Goal: Transaction & Acquisition: Purchase product/service

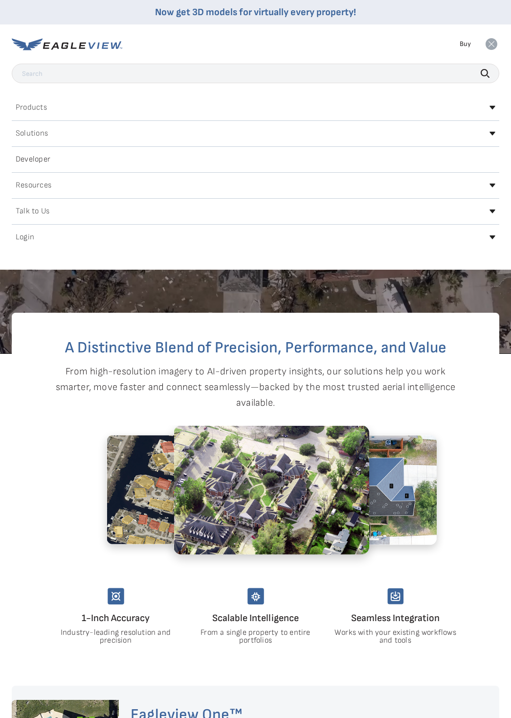
click at [33, 235] on h2 "Login" at bounding box center [25, 237] width 19 height 8
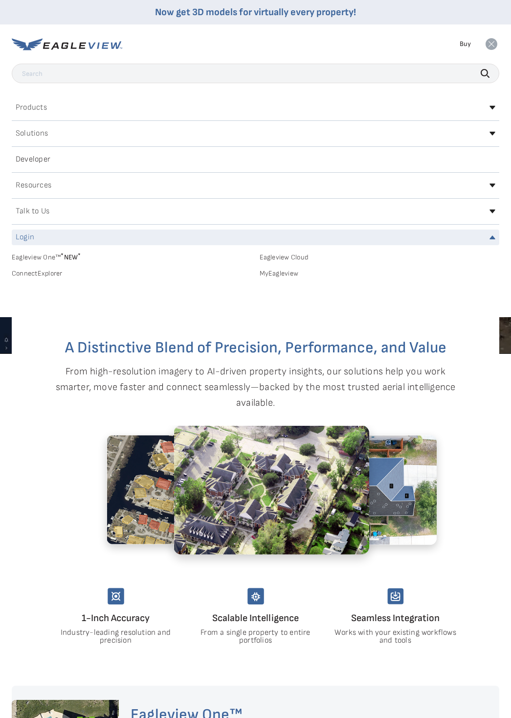
click at [277, 273] on link "MyEagleview" at bounding box center [380, 273] width 240 height 9
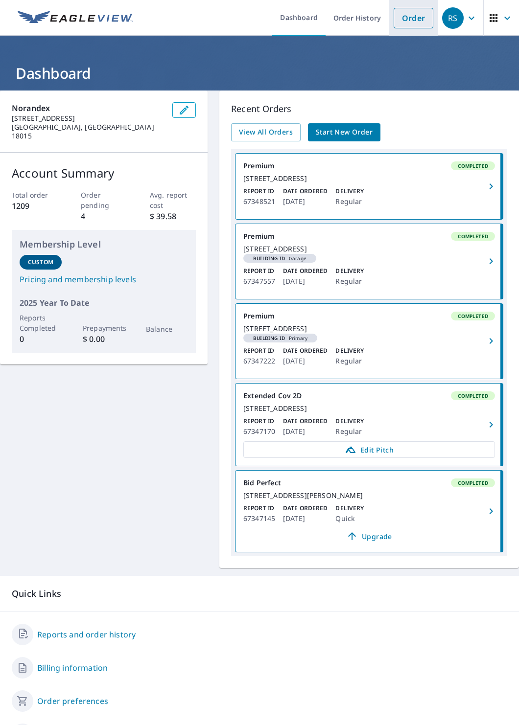
click at [408, 9] on link "Order" at bounding box center [413, 18] width 40 height 21
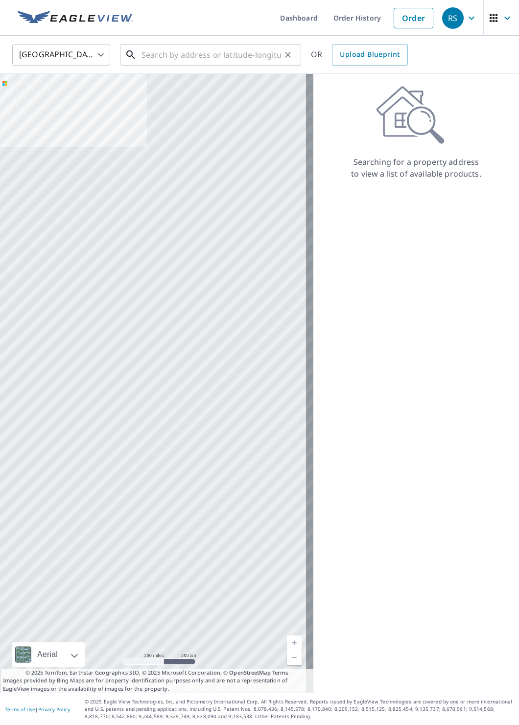
click at [164, 56] on input "text" at bounding box center [210, 54] width 139 height 27
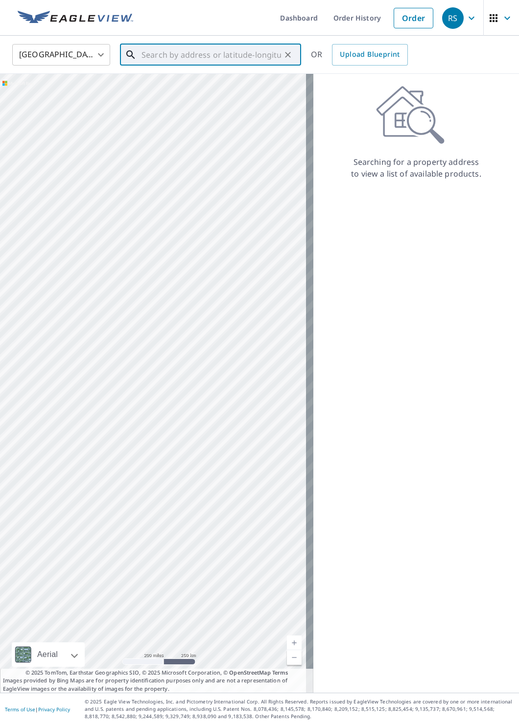
type input "7"
click at [169, 91] on p "Effort, [GEOGRAPHIC_DATA] 18330" at bounding box center [216, 94] width 154 height 10
type input "[STREET_ADDRESS]"
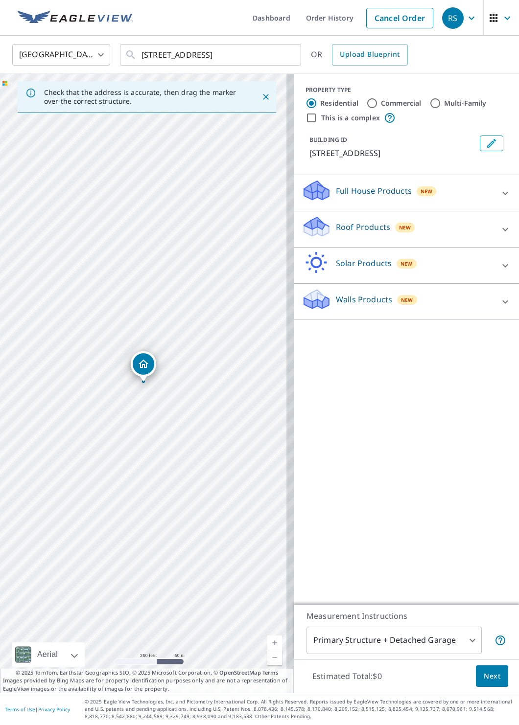
click at [366, 222] on p "Roof Products" at bounding box center [363, 227] width 54 height 12
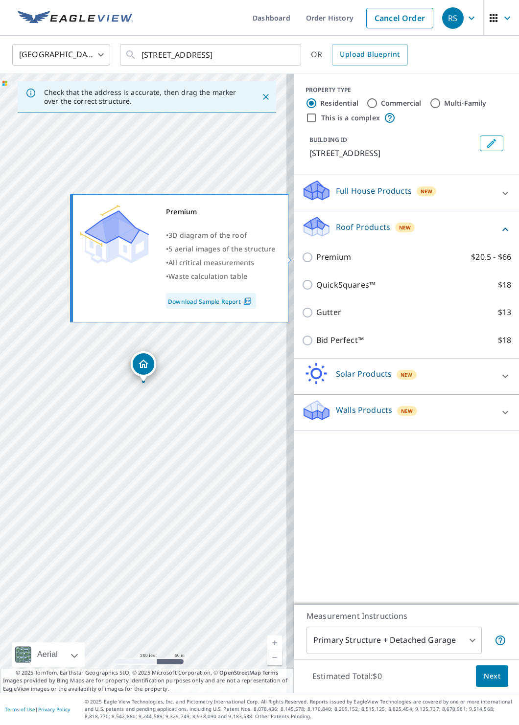
click at [322, 253] on p "Premium" at bounding box center [333, 257] width 35 height 12
click at [316, 253] on input "Premium $20.5 - $66" at bounding box center [308, 257] width 15 height 12
checkbox input "true"
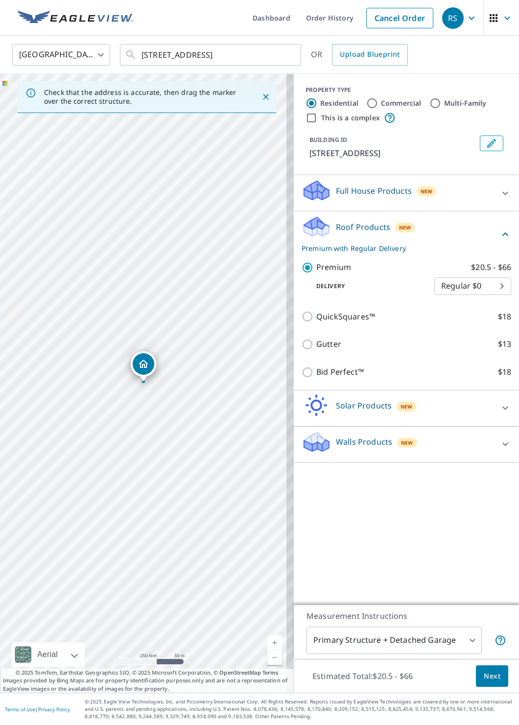
click at [496, 670] on button "Next" at bounding box center [492, 676] width 32 height 22
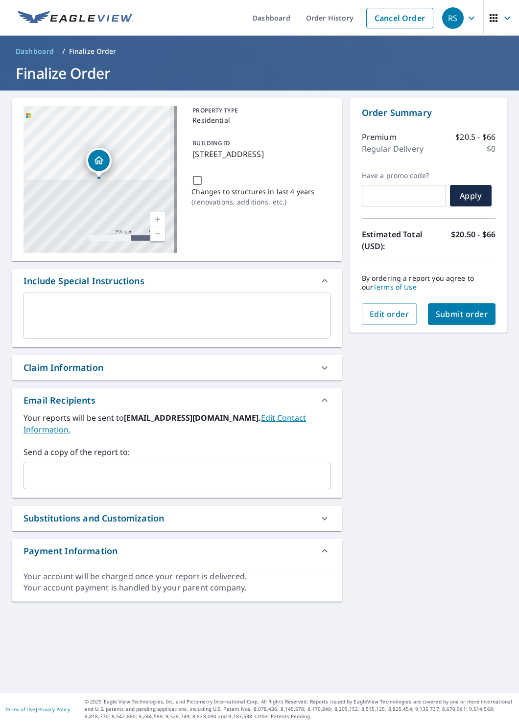
click at [92, 471] on input "text" at bounding box center [169, 475] width 283 height 19
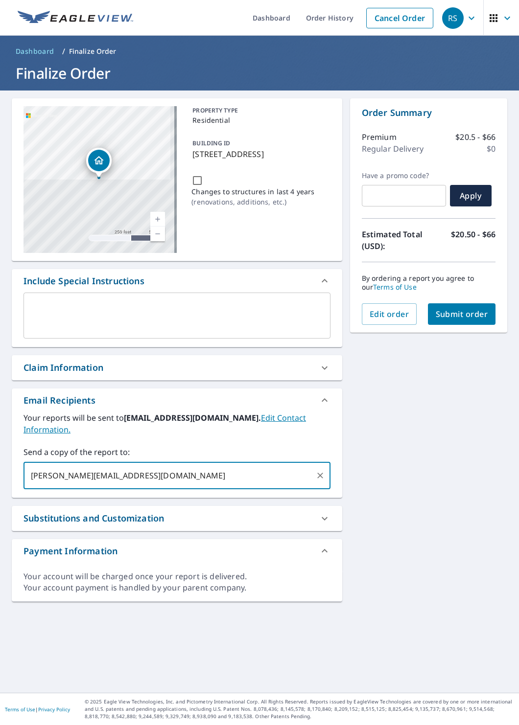
type input "[PERSON_NAME][EMAIL_ADDRESS][DOMAIN_NAME]"
click at [449, 311] on span "Submit order" at bounding box center [461, 314] width 52 height 11
